Goal: Transaction & Acquisition: Download file/media

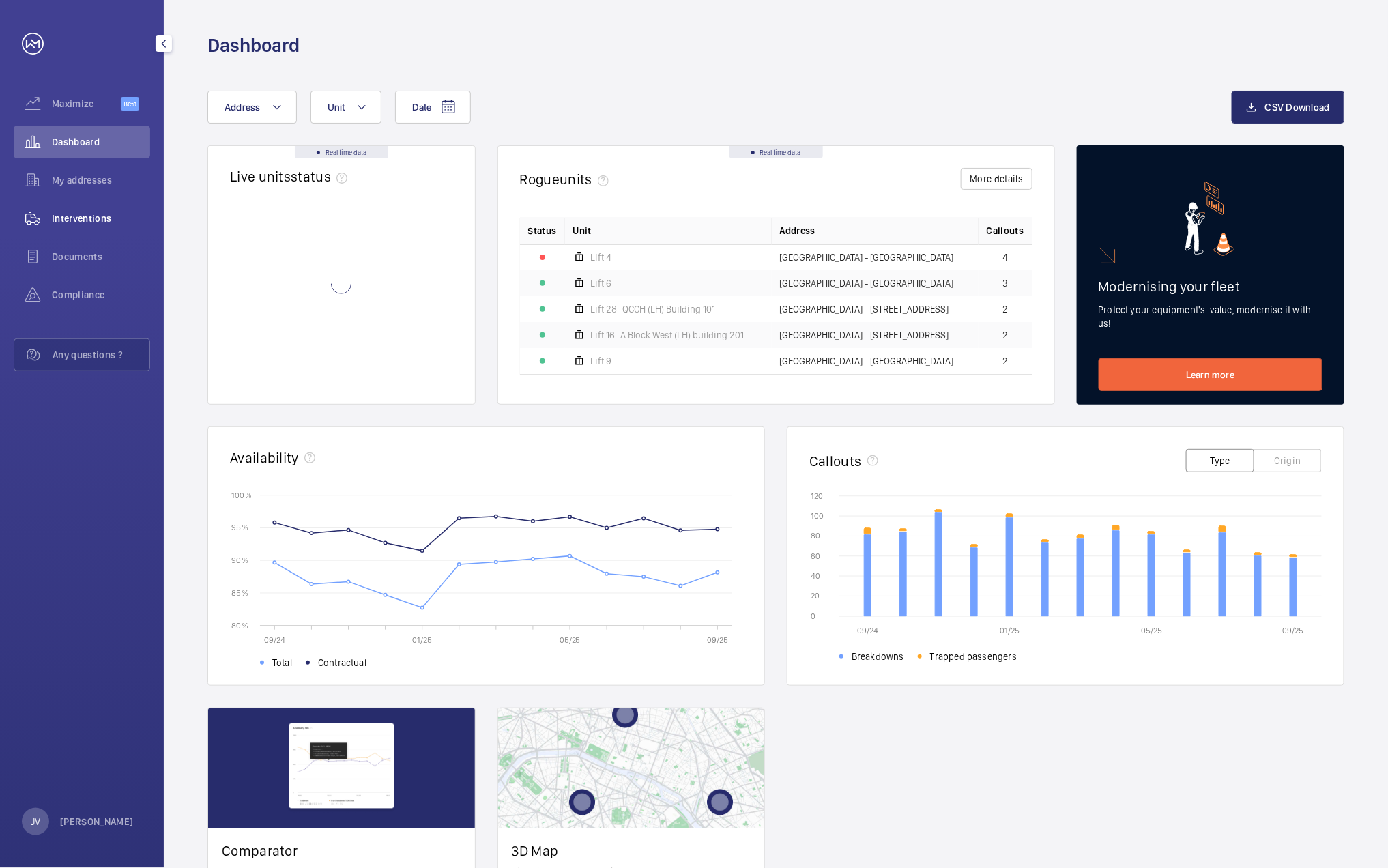
click at [88, 219] on span "Interventions" at bounding box center [101, 218] width 98 height 14
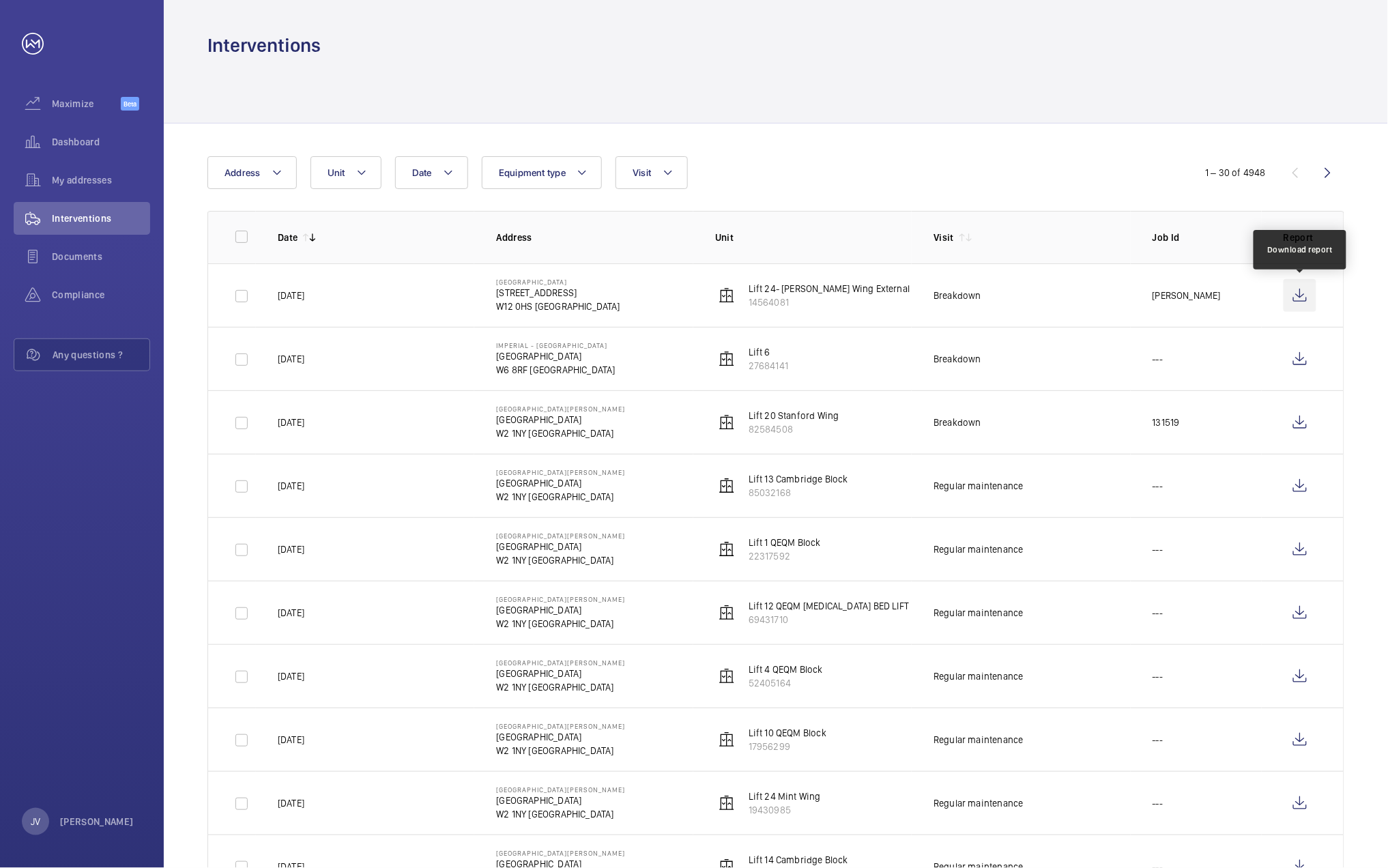
click at [1303, 293] on wm-front-icon-button at bounding box center [1300, 295] width 33 height 33
